Goal: Task Accomplishment & Management: Manage account settings

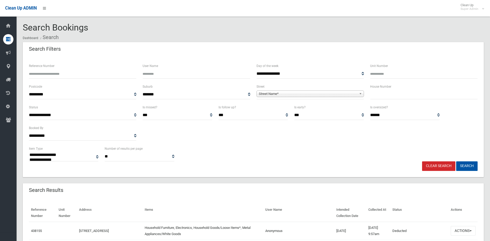
select select
click at [88, 75] on input "Reference Number" at bounding box center [83, 74] width 108 height 10
type input "******"
click at [457, 161] on button "Search" at bounding box center [467, 166] width 21 height 10
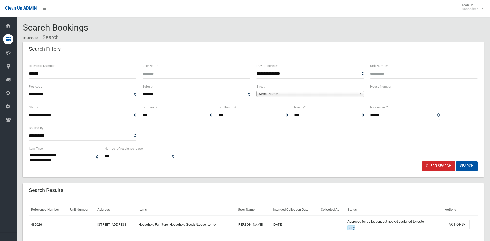
select select
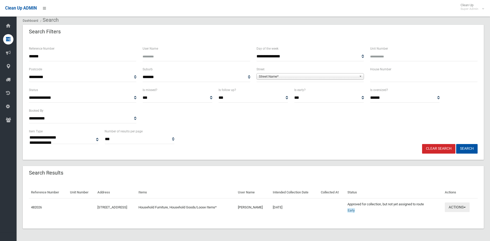
scroll to position [17, 0]
click at [468, 209] on button "Actions" at bounding box center [457, 207] width 25 height 10
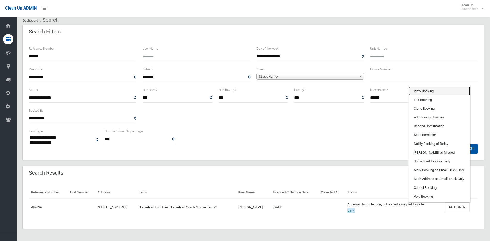
click at [450, 90] on link "View Booking" at bounding box center [440, 91] width 62 height 9
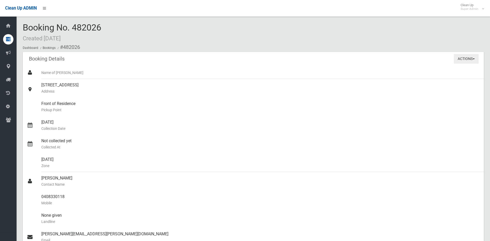
click at [458, 59] on button "Actions" at bounding box center [466, 59] width 25 height 10
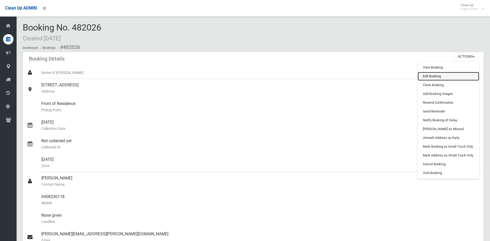
click at [434, 77] on link "Edit Booking" at bounding box center [449, 76] width 62 height 9
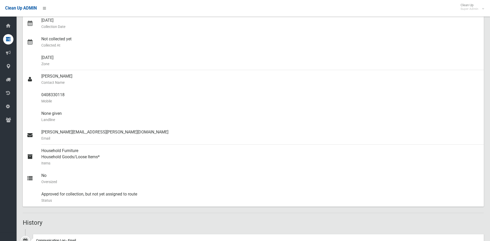
scroll to position [174, 0]
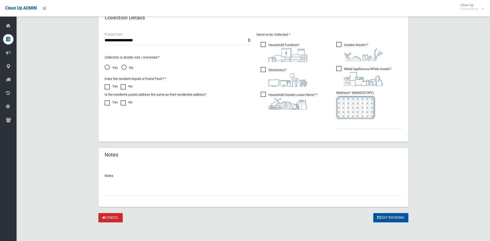
scroll to position [268, 0]
click at [295, 186] on input "text" at bounding box center [254, 191] width 298 height 10
type input "**********"
click at [374, 213] on button "Edit Booking" at bounding box center [391, 218] width 35 height 10
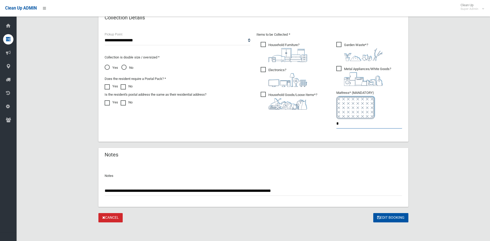
type input "*"
click at [307, 190] on input "**********" at bounding box center [254, 191] width 298 height 10
type input "**********"
click at [377, 125] on input "*" at bounding box center [370, 124] width 66 height 10
type input "*"
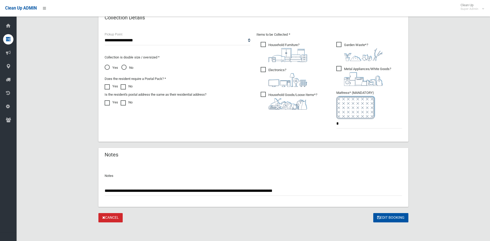
click at [309, 189] on input "**********" at bounding box center [254, 191] width 298 height 10
type input "**********"
click at [382, 220] on button "Edit Booking" at bounding box center [391, 218] width 35 height 10
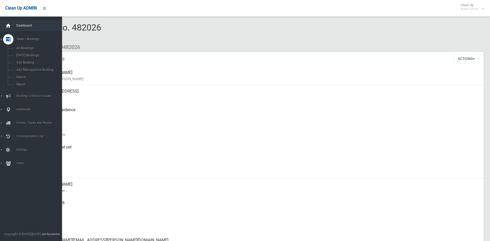
click at [11, 27] on icon at bounding box center [8, 26] width 6 height 10
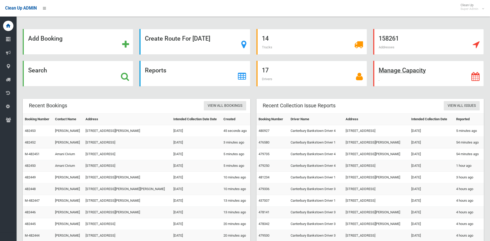
click at [474, 74] on icon at bounding box center [476, 76] width 8 height 9
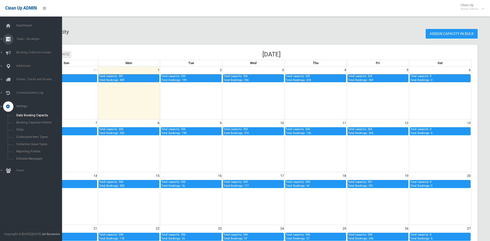
click at [24, 39] on span "Tasks / Bookings" at bounding box center [40, 39] width 51 height 4
click at [26, 76] on span "Search" at bounding box center [38, 77] width 47 height 4
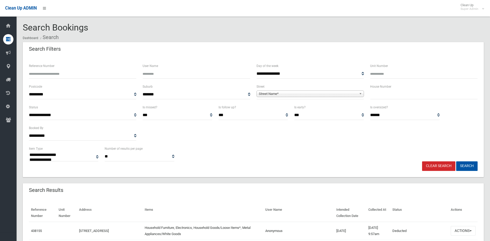
select select
click at [278, 96] on span "Street Name*" at bounding box center [308, 94] width 98 height 6
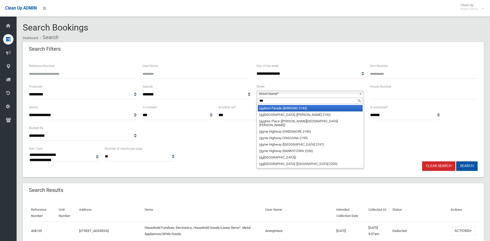
type input "****"
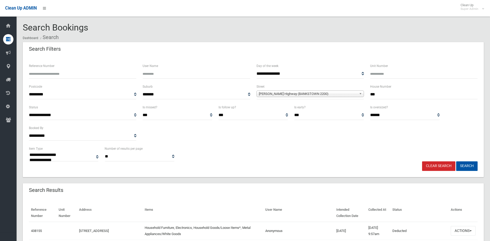
type input "***"
click at [457, 161] on button "Search" at bounding box center [467, 166] width 21 height 10
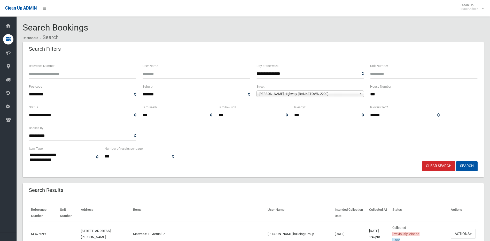
select select
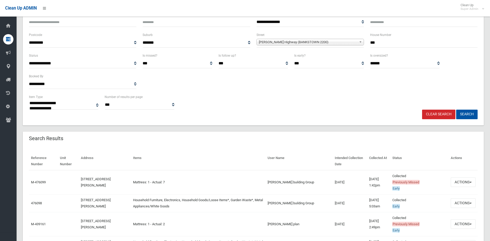
scroll to position [52, 0]
click at [469, 181] on button "Actions" at bounding box center [463, 182] width 25 height 10
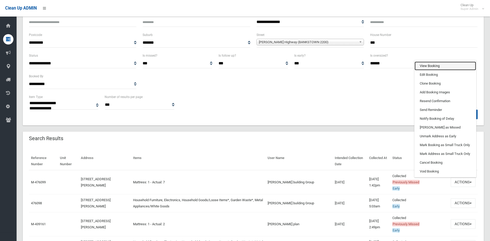
click at [451, 65] on link "View Booking" at bounding box center [446, 66] width 62 height 9
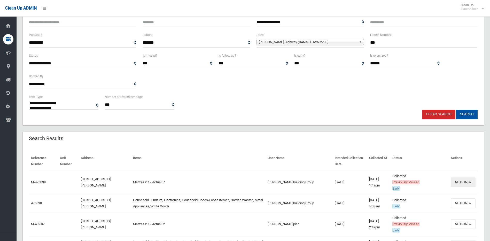
click at [470, 180] on button "Actions" at bounding box center [463, 182] width 25 height 10
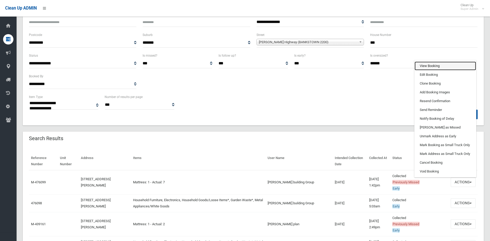
click at [459, 66] on link "View Booking" at bounding box center [446, 66] width 62 height 9
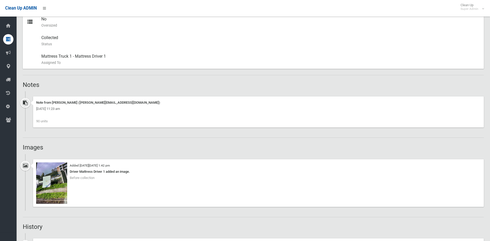
scroll to position [259, 0]
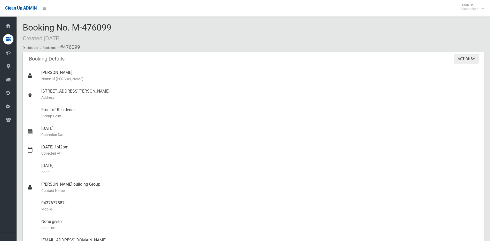
click at [458, 55] on button "Actions" at bounding box center [466, 59] width 25 height 10
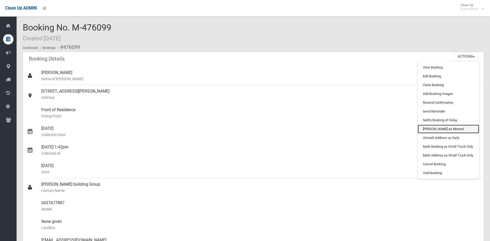
drag, startPoint x: 447, startPoint y: 128, endPoint x: 272, endPoint y: 15, distance: 209.1
click at [447, 128] on link "[PERSON_NAME] as Missed" at bounding box center [449, 129] width 62 height 9
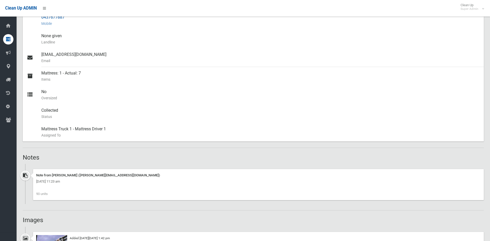
scroll to position [129, 0]
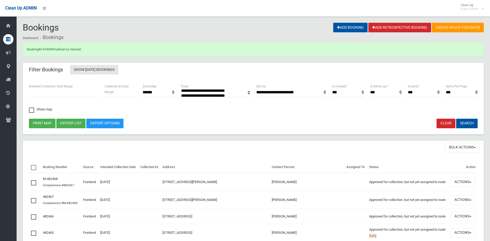
select select
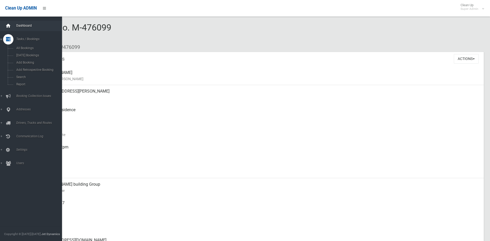
click at [11, 28] on div at bounding box center [8, 26] width 10 height 10
